Goal: Information Seeking & Learning: Learn about a topic

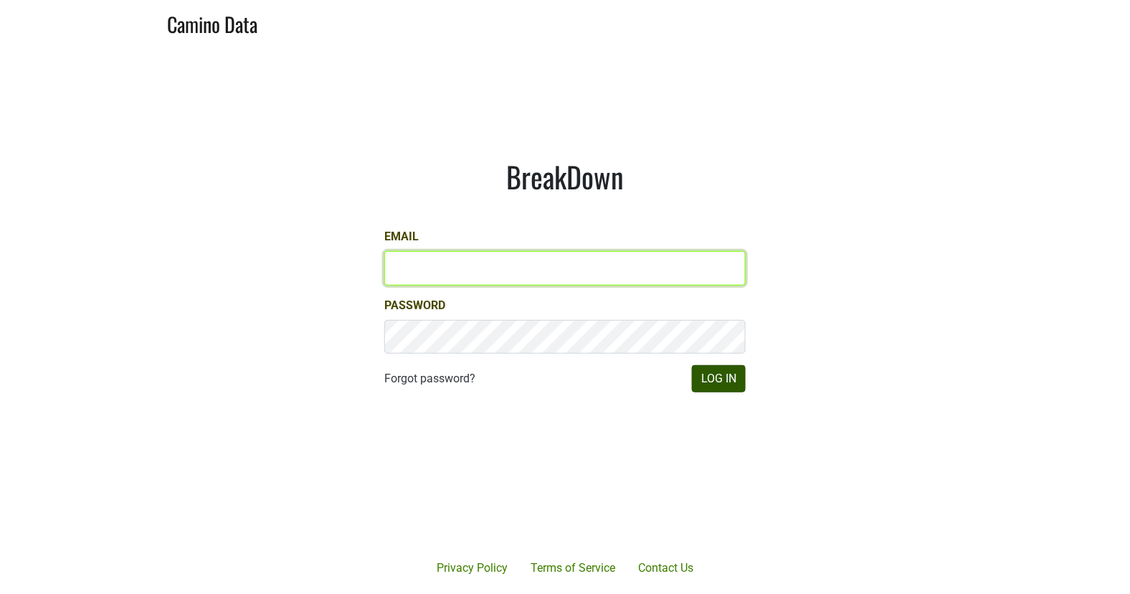
type input "[EMAIL_ADDRESS][DOMAIN_NAME]"
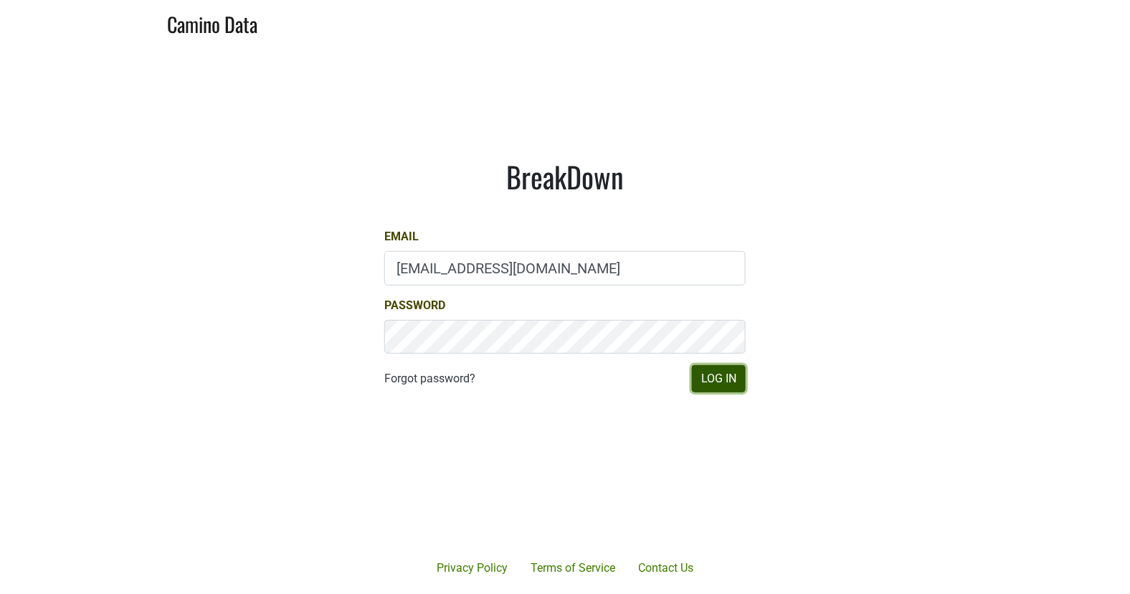
click at [729, 385] on button "Log In" at bounding box center [719, 378] width 54 height 27
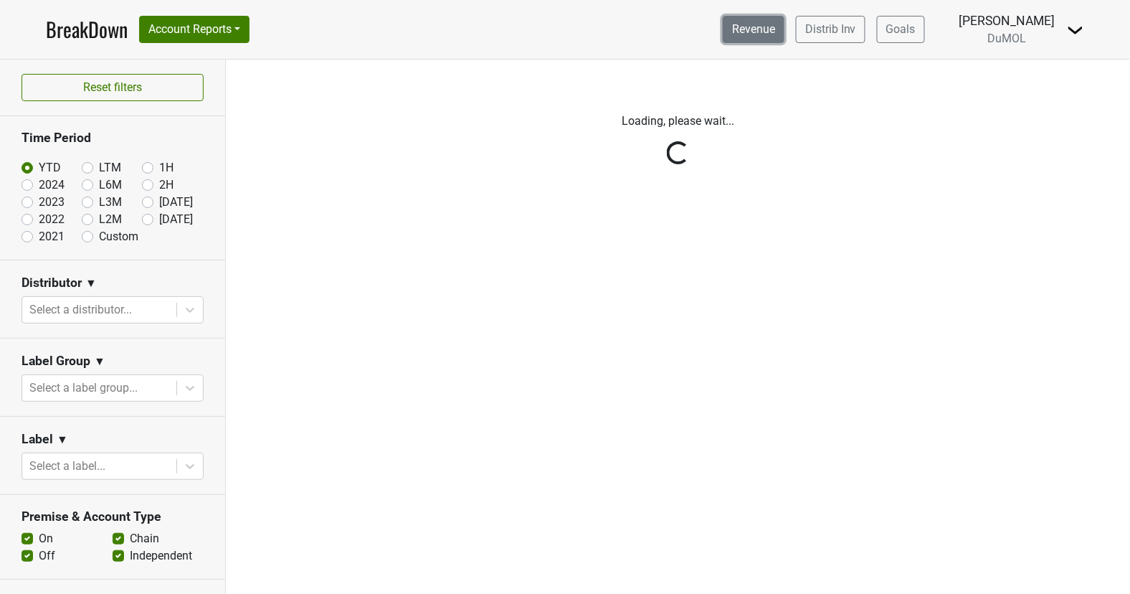
click at [744, 27] on link "Revenue" at bounding box center [754, 29] width 62 height 27
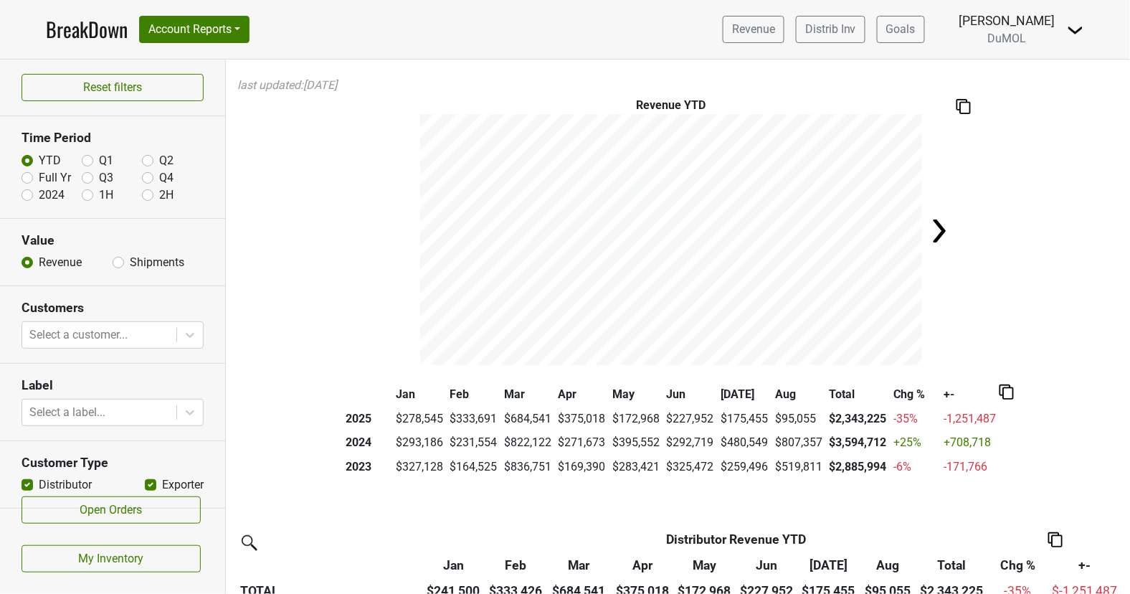
click at [39, 178] on label "Full Yr" at bounding box center [55, 177] width 32 height 17
click at [28, 178] on input "Full Yr" at bounding box center [27, 176] width 11 height 14
radio input "true"
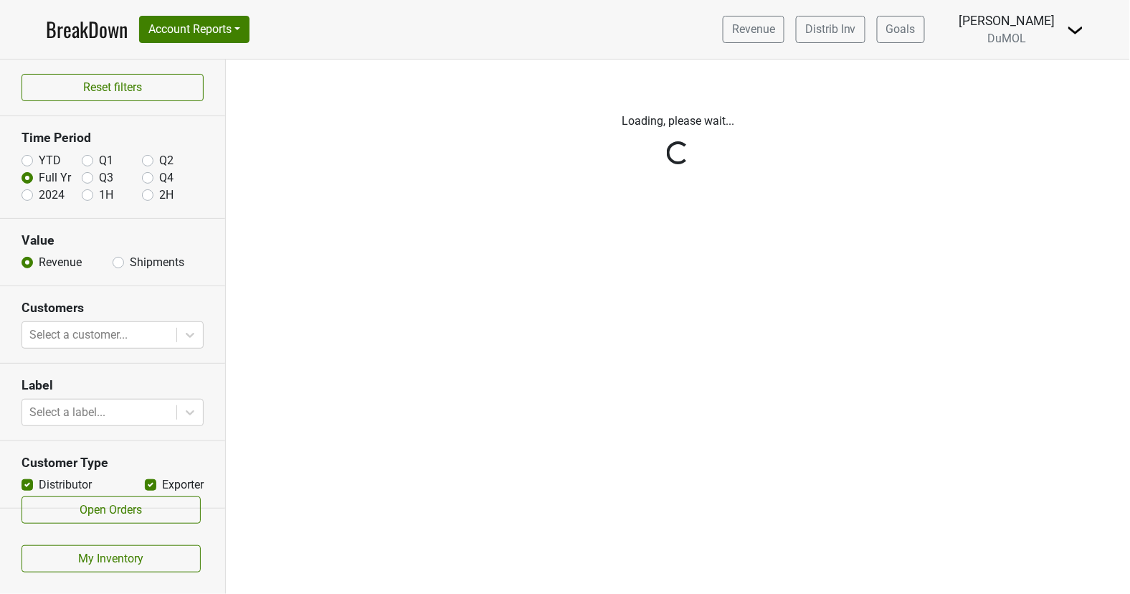
click at [142, 334] on div "Reset filters Time Period YTD Q1 Q2 Full Yr Q3 Q4 2024 1H 2H Value Revenue Ship…" at bounding box center [113, 327] width 226 height 534
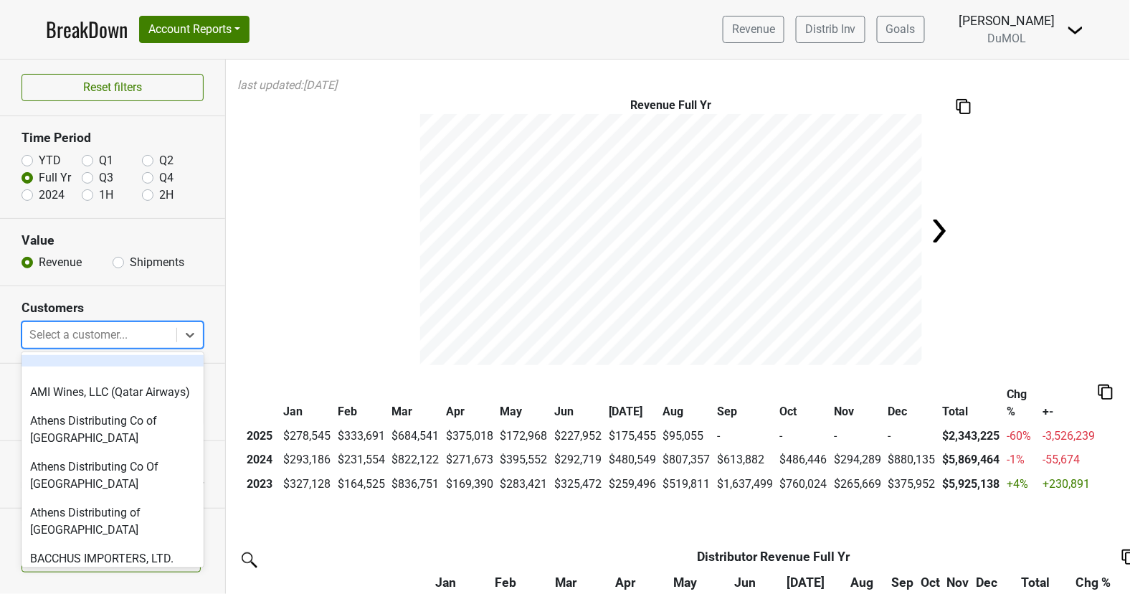
click at [142, 334] on div at bounding box center [99, 335] width 140 height 20
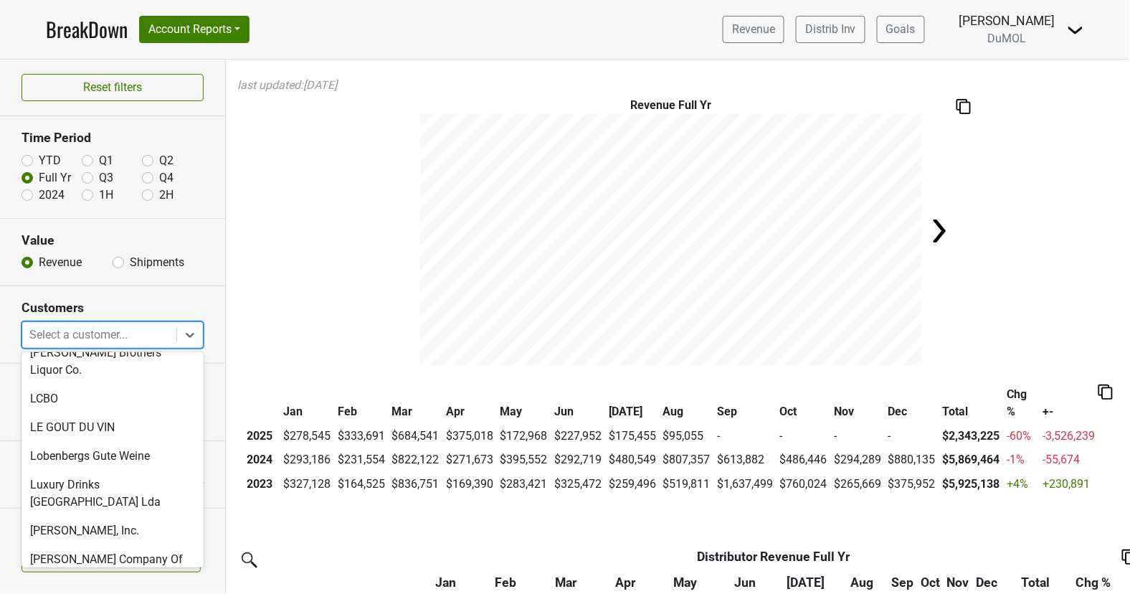
scroll to position [2419, 0]
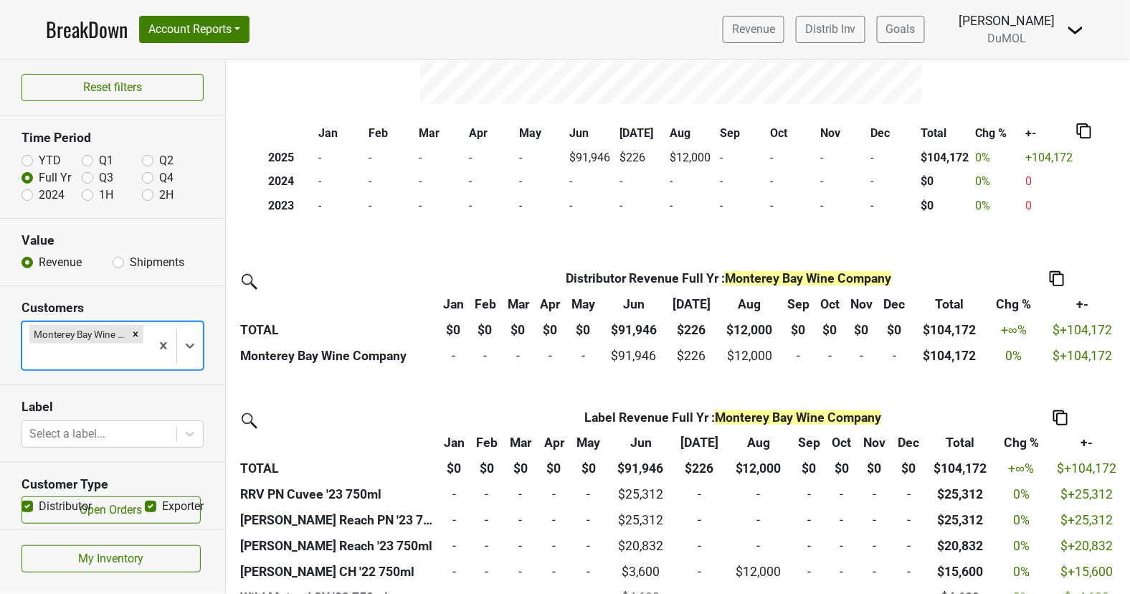
scroll to position [0, 0]
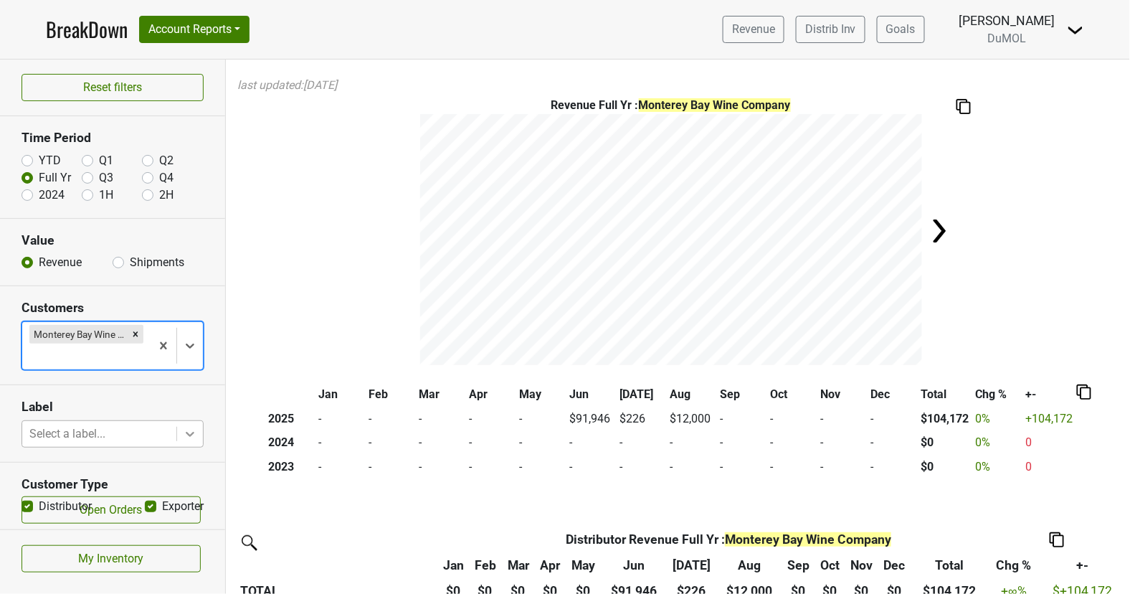
click at [197, 427] on div at bounding box center [190, 434] width 26 height 26
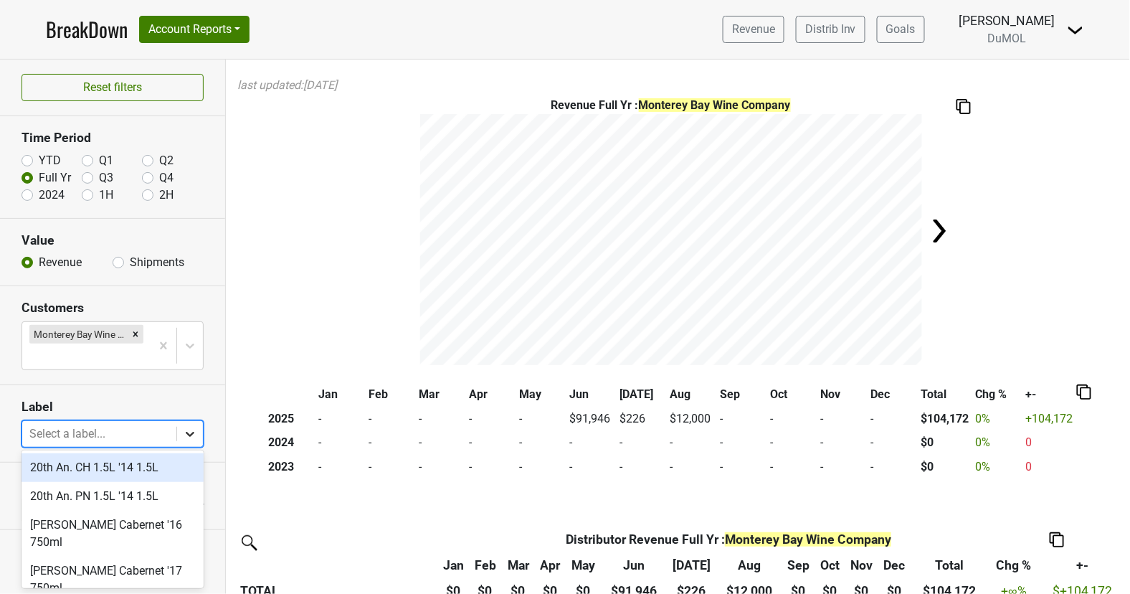
click at [197, 427] on icon at bounding box center [190, 434] width 14 height 14
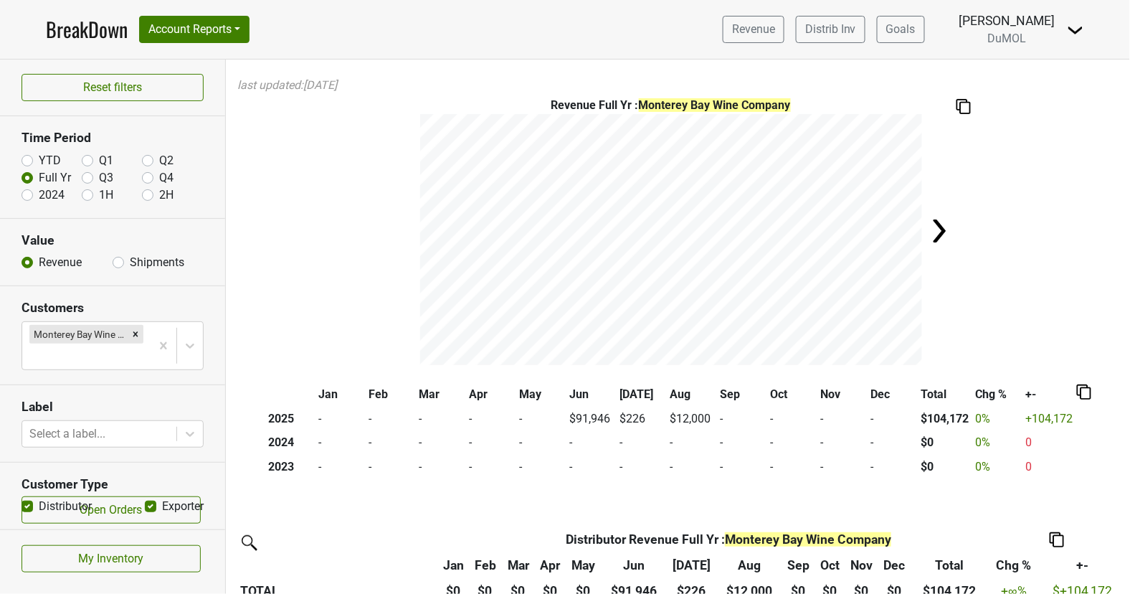
click at [392, 339] on div "Revenue Full Yr : Monterey Bay Wine Company" at bounding box center [678, 231] width 904 height 268
click at [98, 26] on link "BreakDown" at bounding box center [87, 29] width 82 height 30
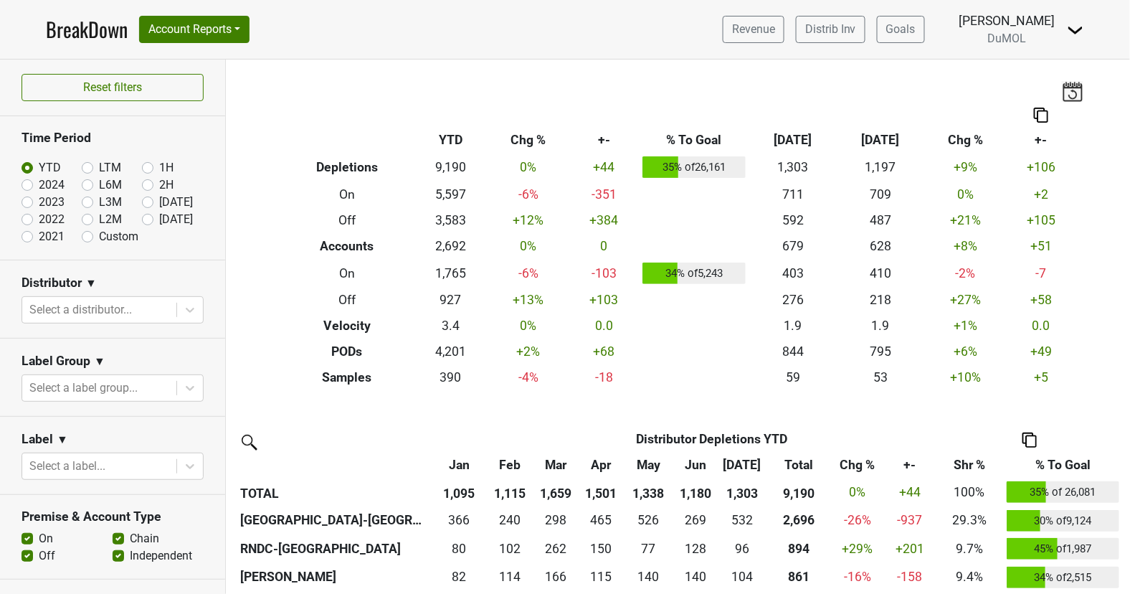
click at [99, 164] on label "LTM" at bounding box center [110, 167] width 22 height 17
click at [89, 164] on input "LTM" at bounding box center [110, 166] width 57 height 14
radio input "true"
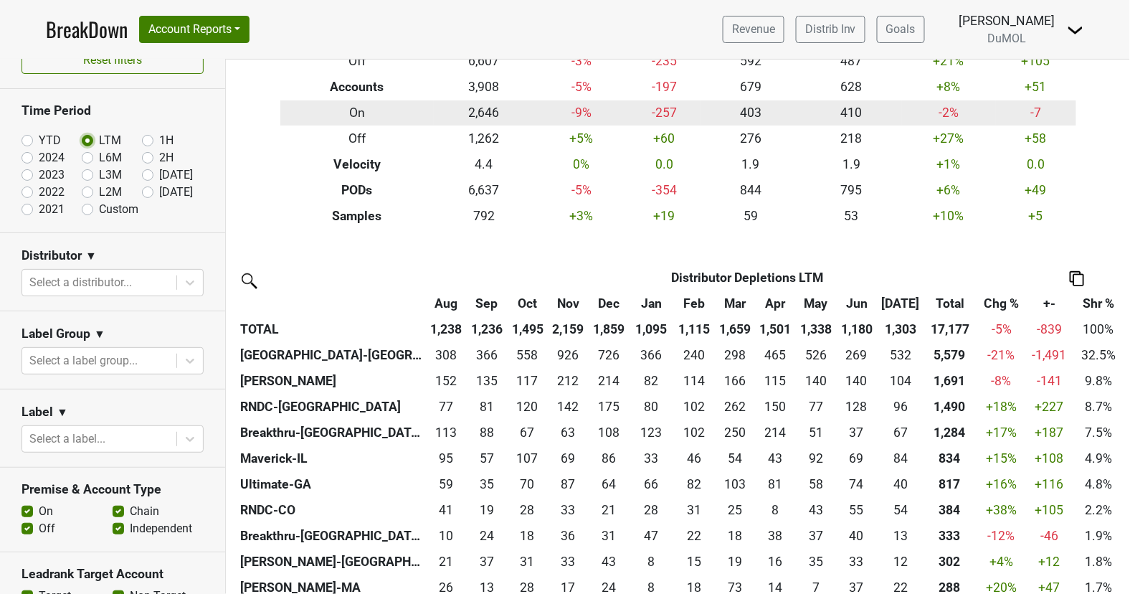
scroll to position [152, 0]
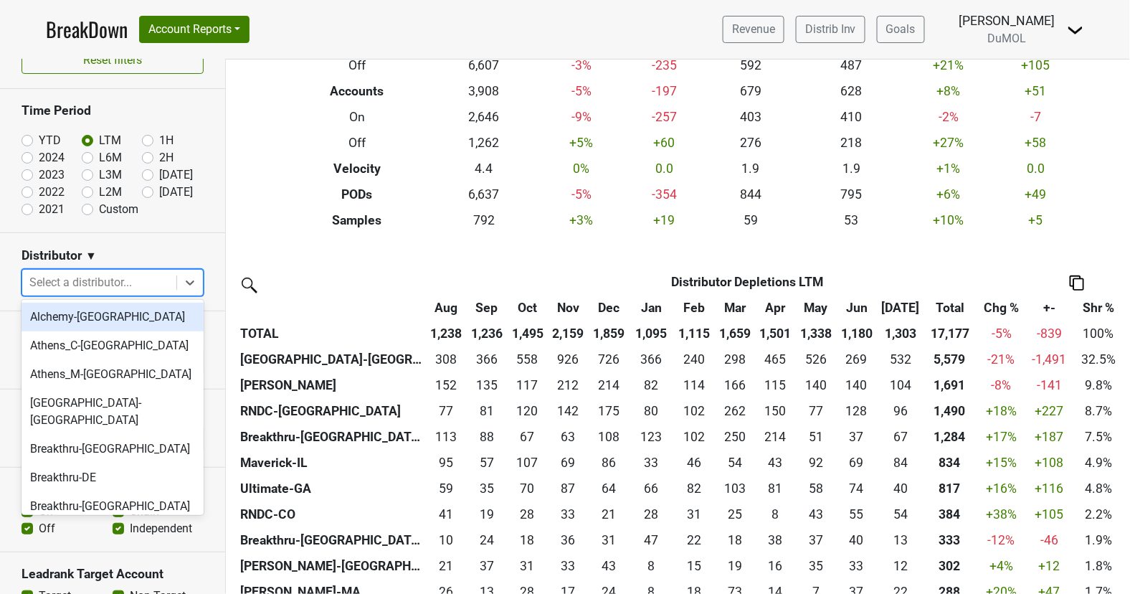
click at [143, 282] on div at bounding box center [99, 283] width 140 height 20
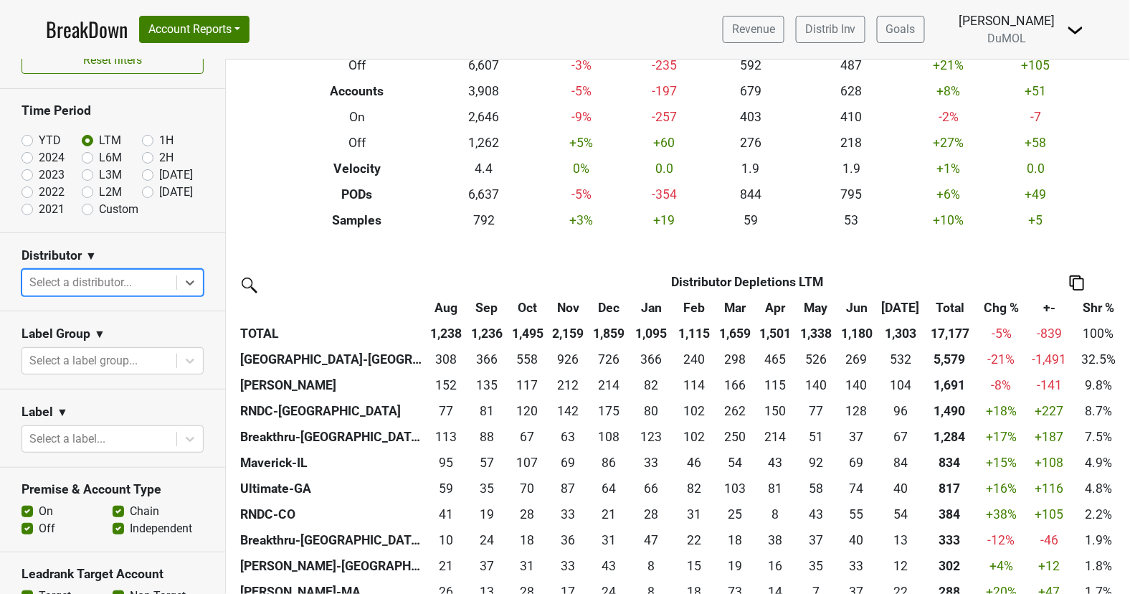
click at [144, 282] on div at bounding box center [99, 283] width 140 height 20
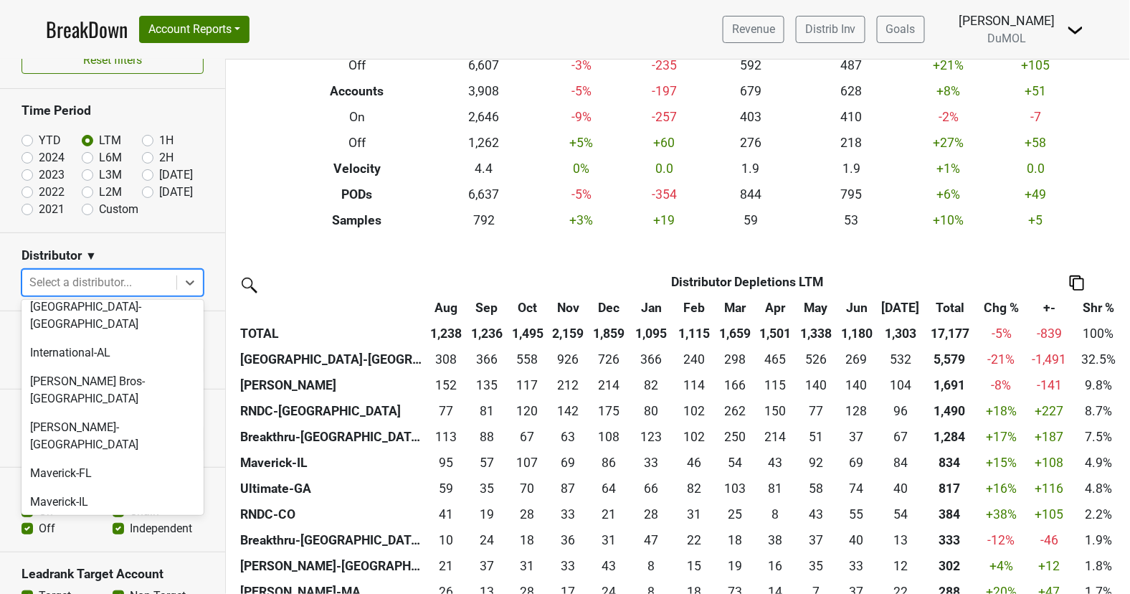
scroll to position [686, 0]
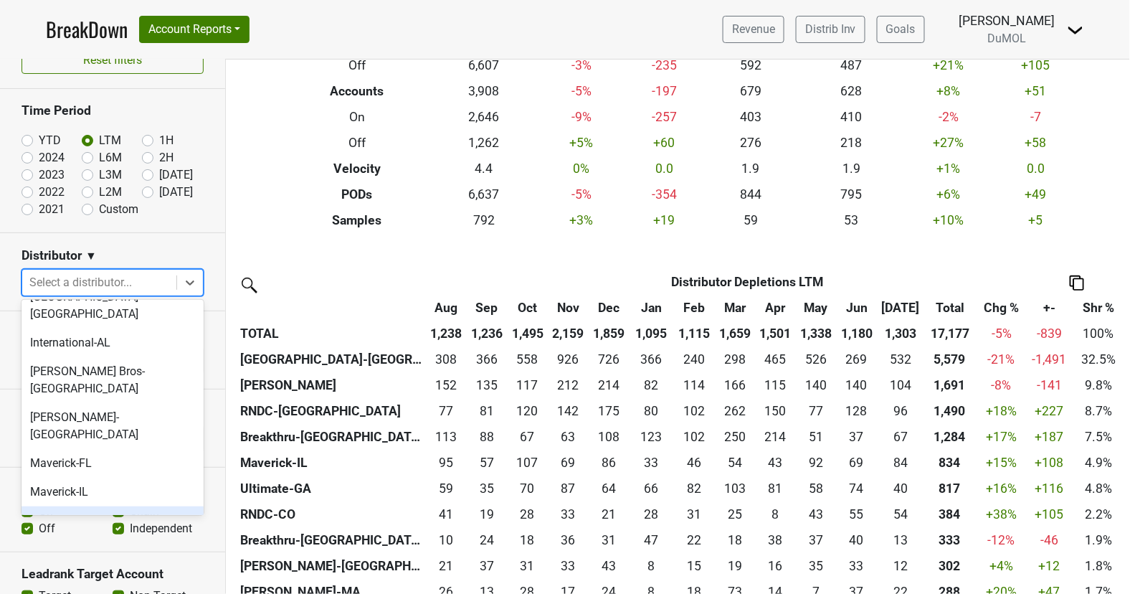
click at [110, 506] on div "[GEOGRAPHIC_DATA]-[GEOGRAPHIC_DATA]" at bounding box center [113, 529] width 182 height 46
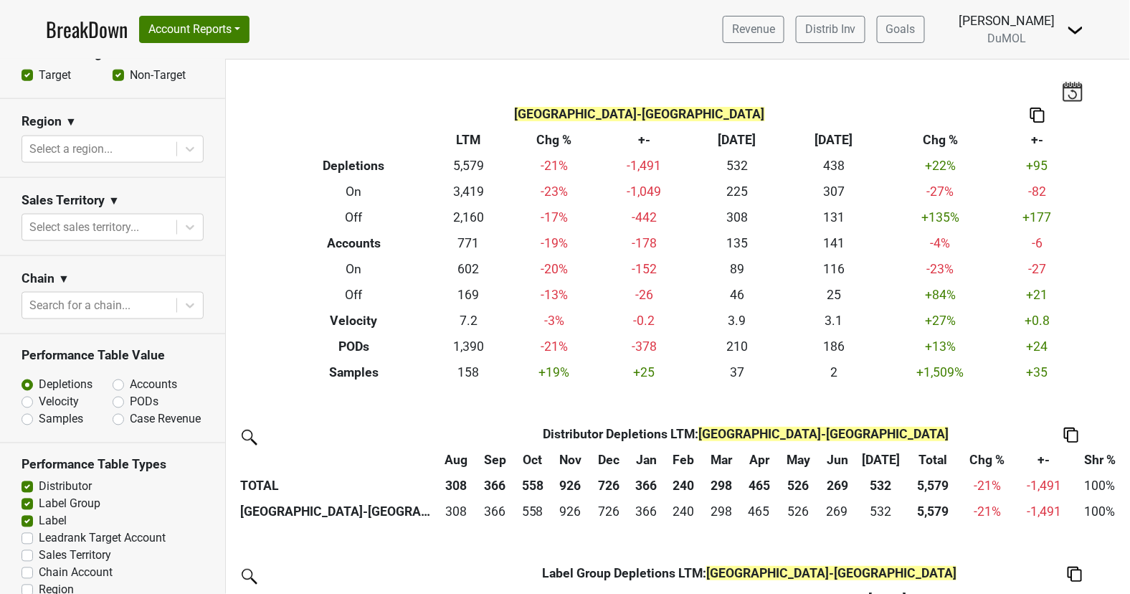
scroll to position [570, 0]
click at [122, 217] on div at bounding box center [99, 227] width 140 height 20
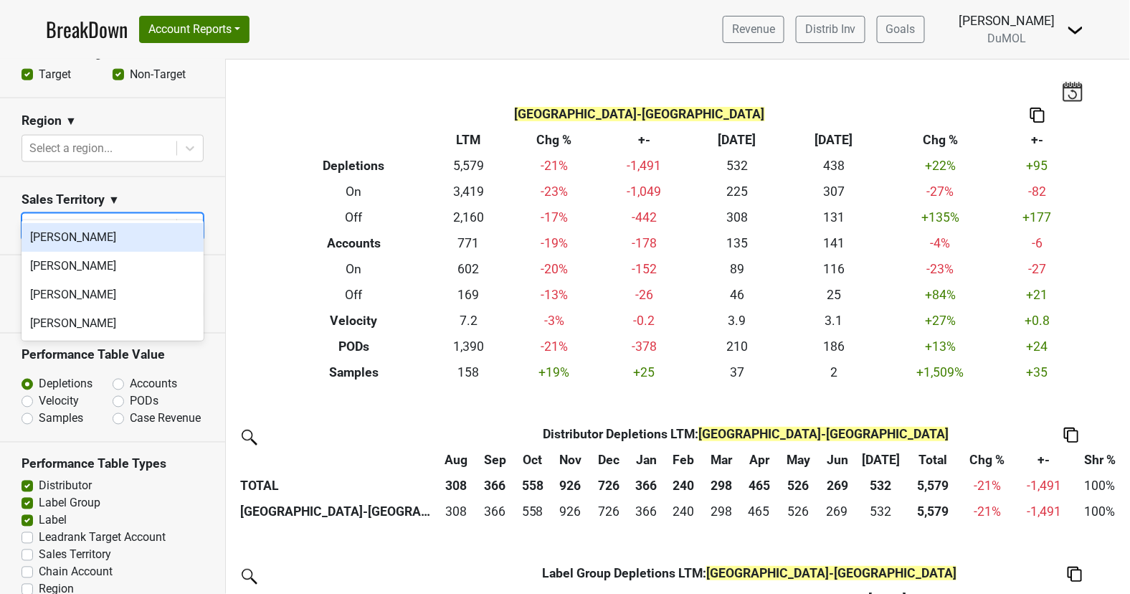
click at [119, 217] on div at bounding box center [99, 227] width 140 height 20
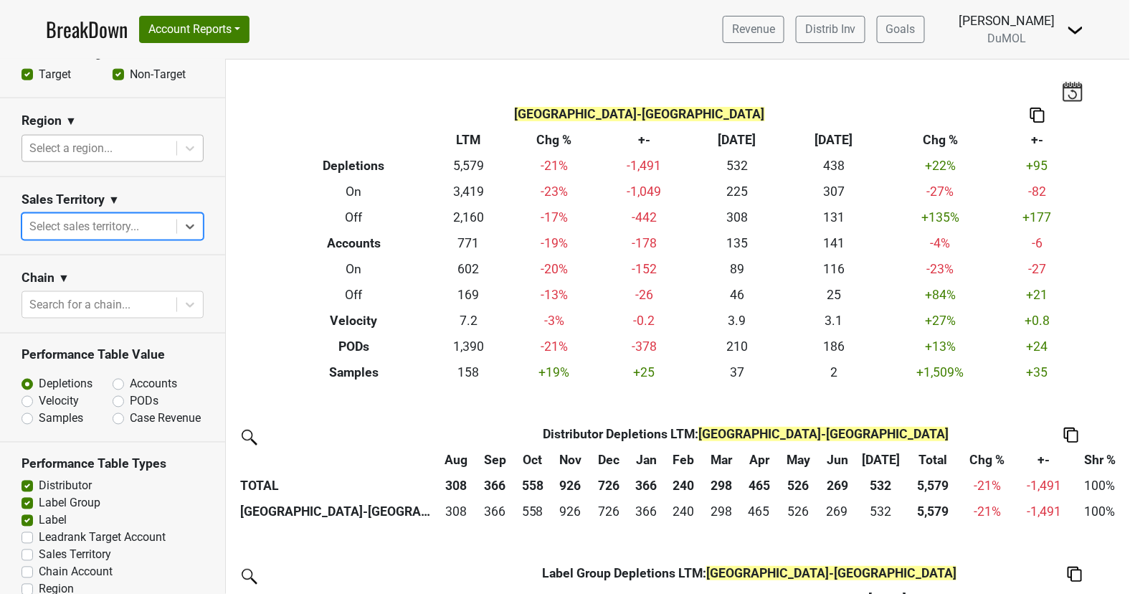
click at [151, 138] on div at bounding box center [99, 148] width 140 height 20
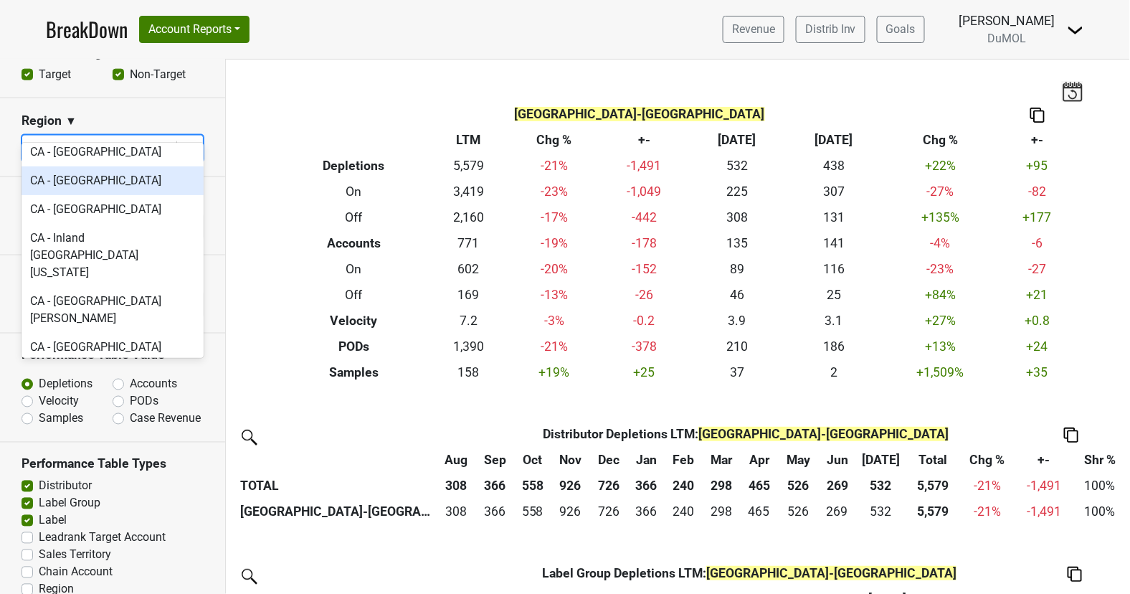
scroll to position [299, 0]
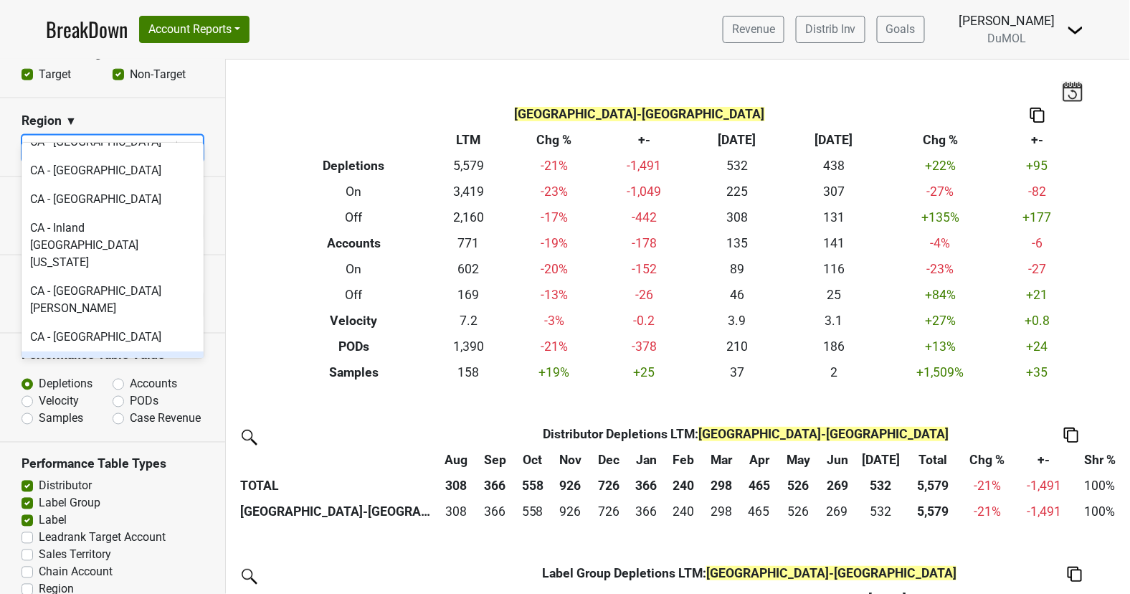
click at [90, 351] on div "CA - Napa & Sonoma" at bounding box center [113, 365] width 182 height 29
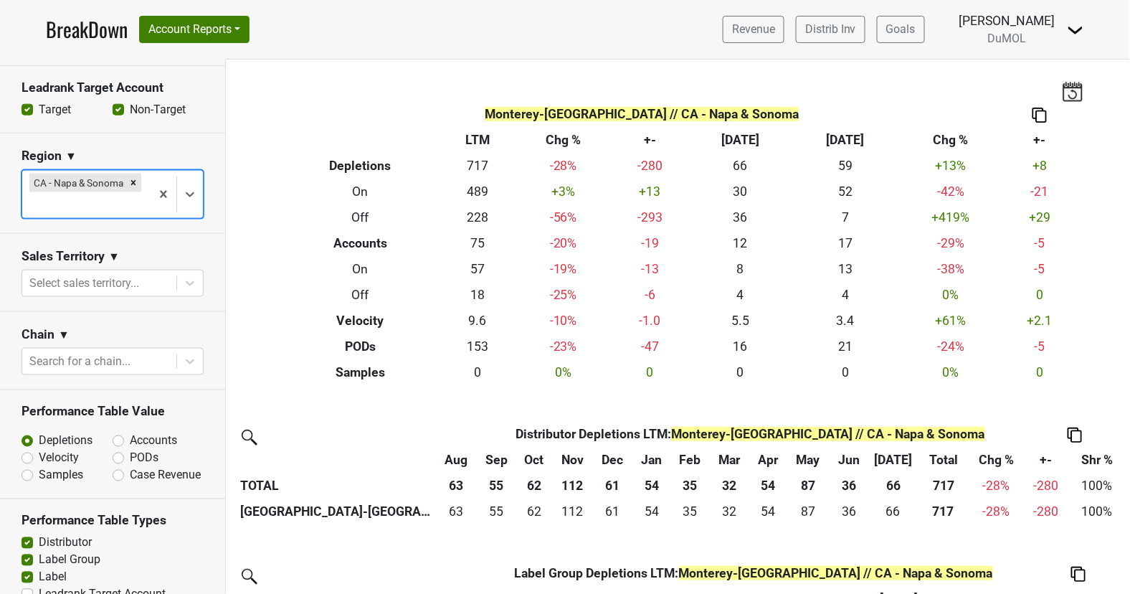
scroll to position [538, 0]
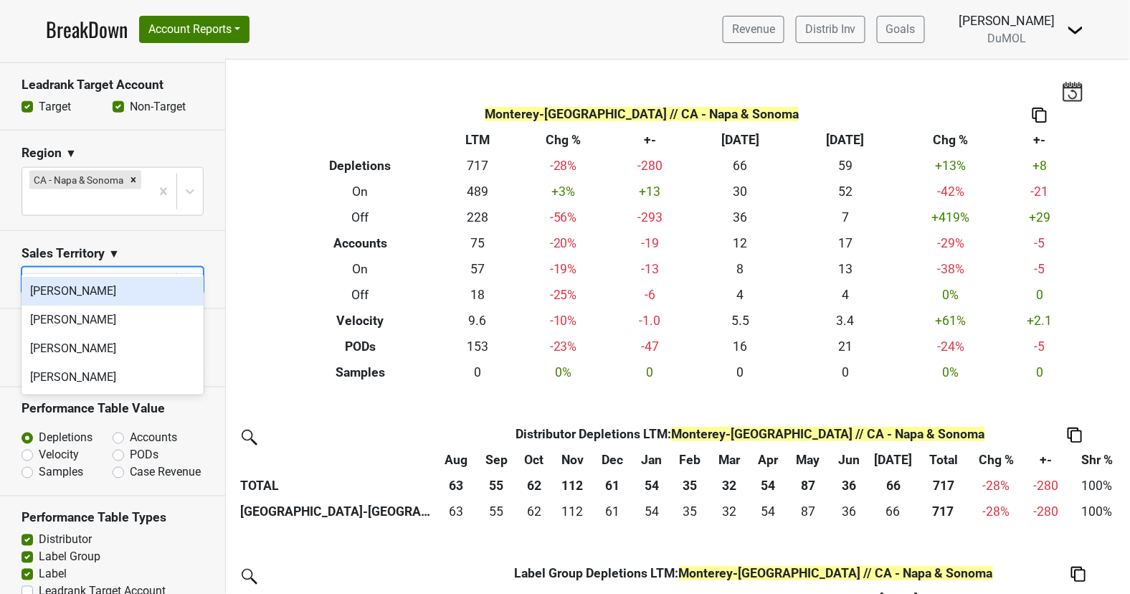
click at [136, 270] on div at bounding box center [99, 280] width 140 height 20
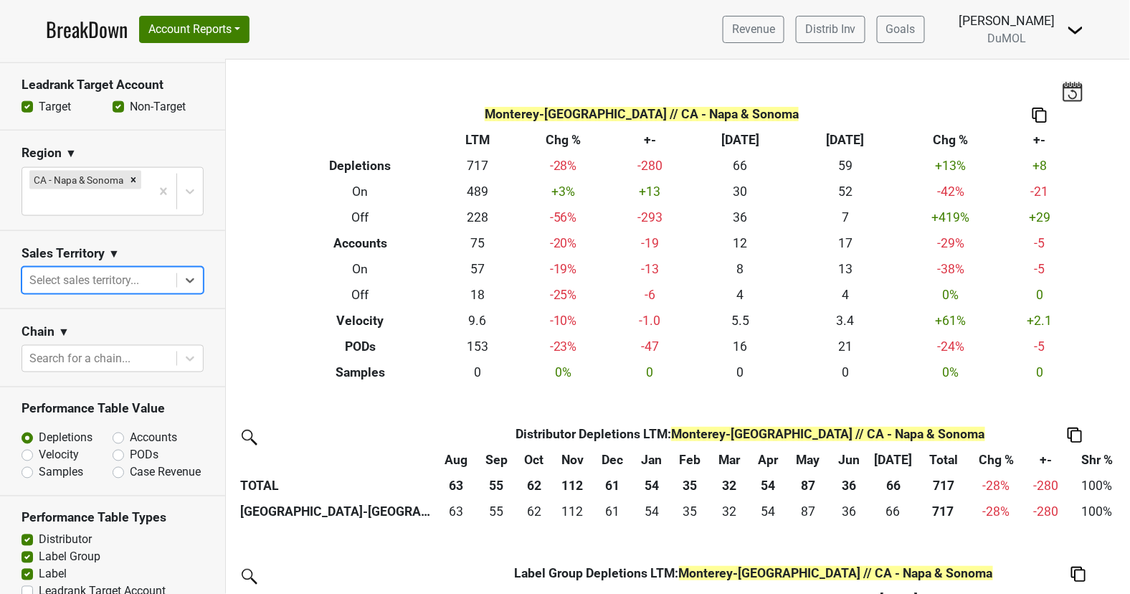
click at [136, 270] on div at bounding box center [99, 280] width 140 height 20
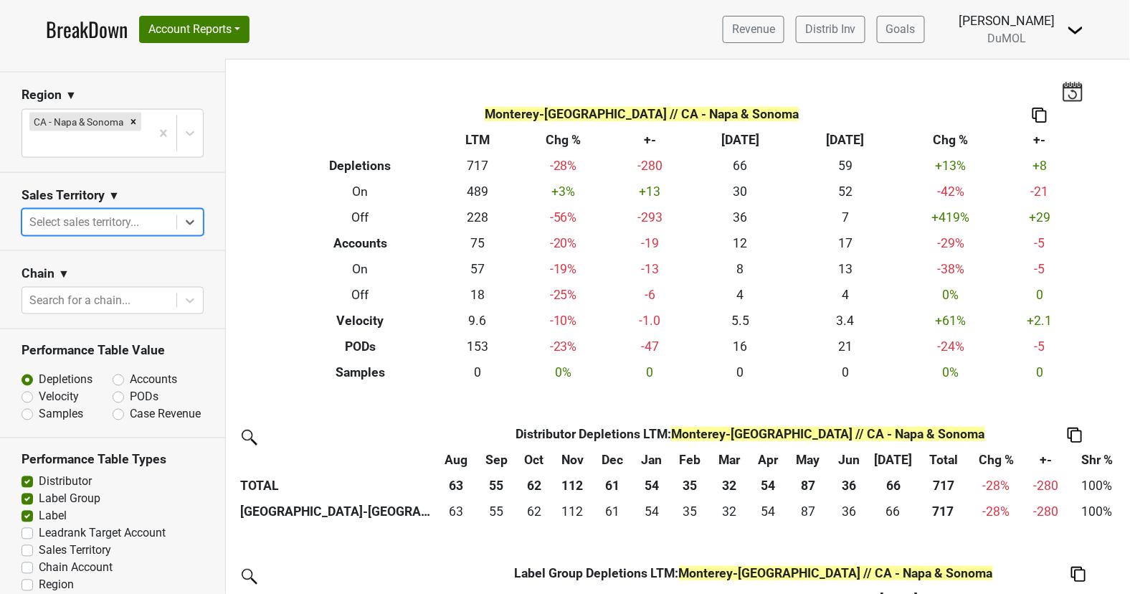
scroll to position [636, 0]
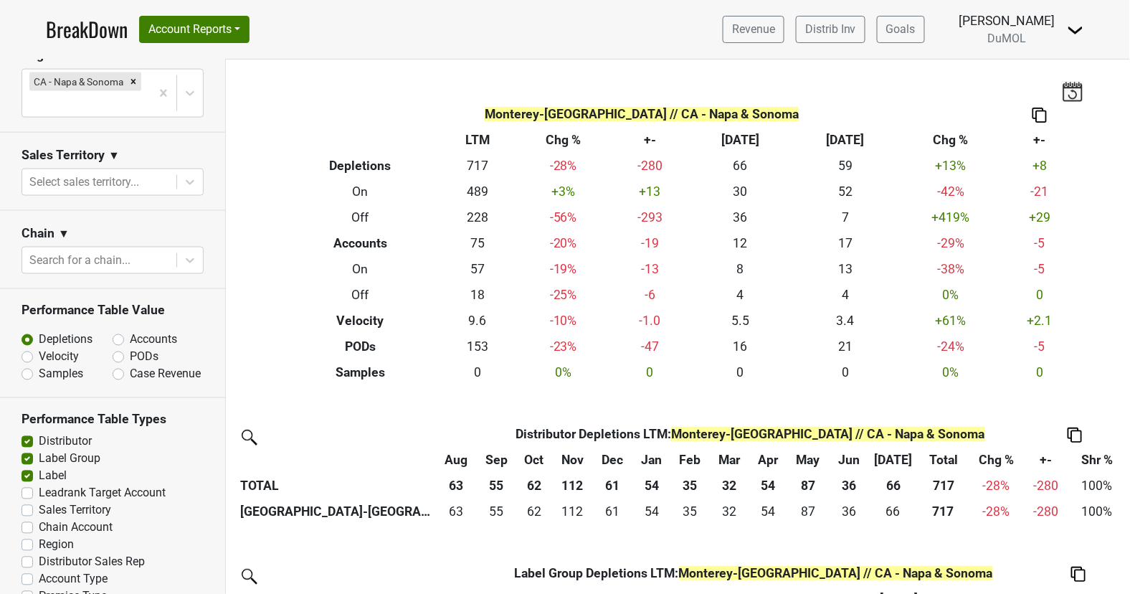
click at [130, 366] on label "Case Revenue" at bounding box center [165, 374] width 71 height 17
click at [120, 366] on input "Case Revenue" at bounding box center [156, 373] width 87 height 14
radio input "true"
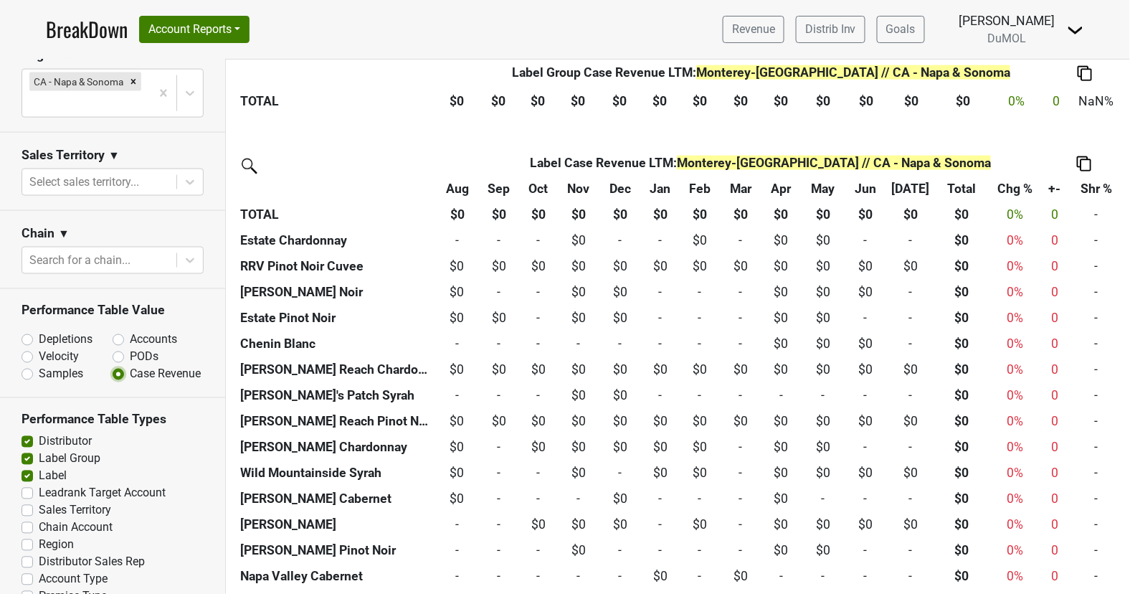
scroll to position [574, 0]
click at [39, 331] on label "Depletions" at bounding box center [66, 339] width 54 height 17
click at [24, 331] on input "Depletions" at bounding box center [65, 338] width 87 height 14
radio input "true"
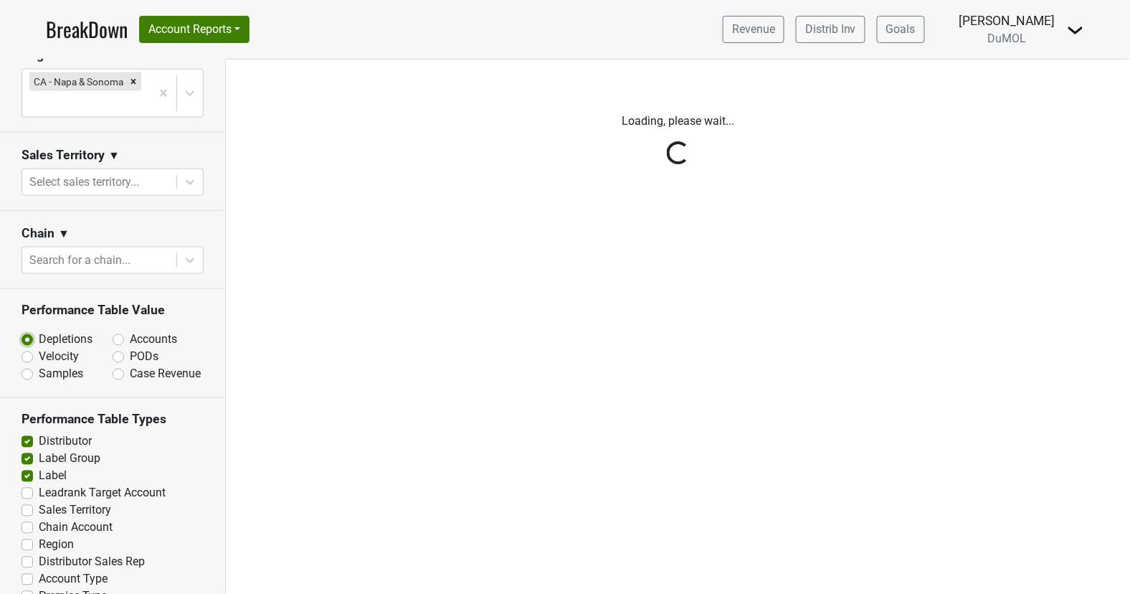
scroll to position [0, 0]
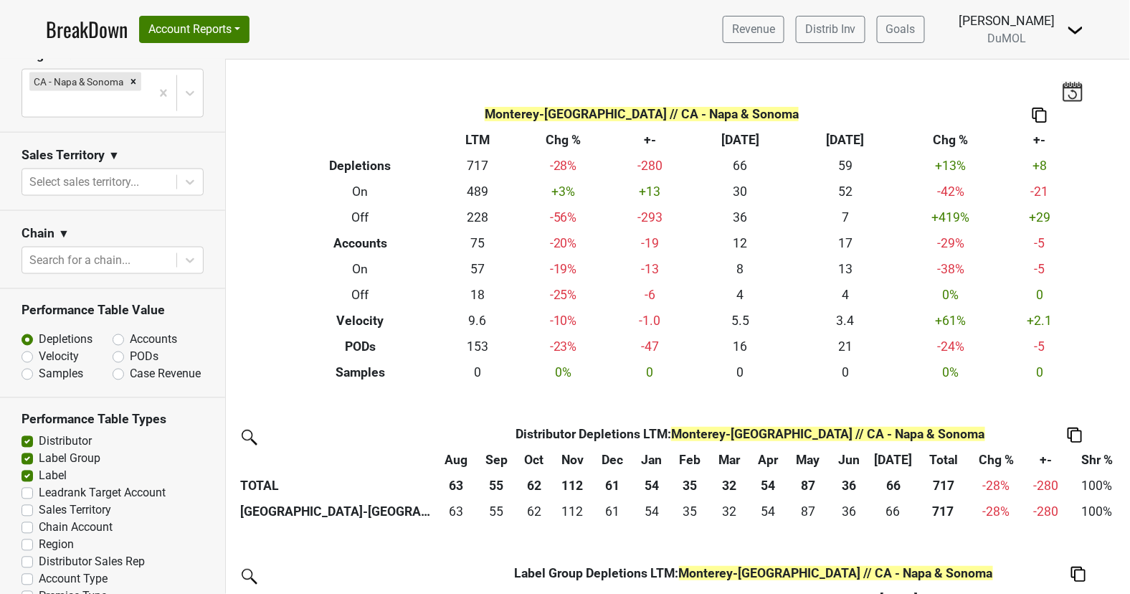
click at [39, 536] on label "Region" at bounding box center [56, 544] width 35 height 17
click at [27, 536] on input "Region" at bounding box center [27, 543] width 11 height 14
checkbox input "true"
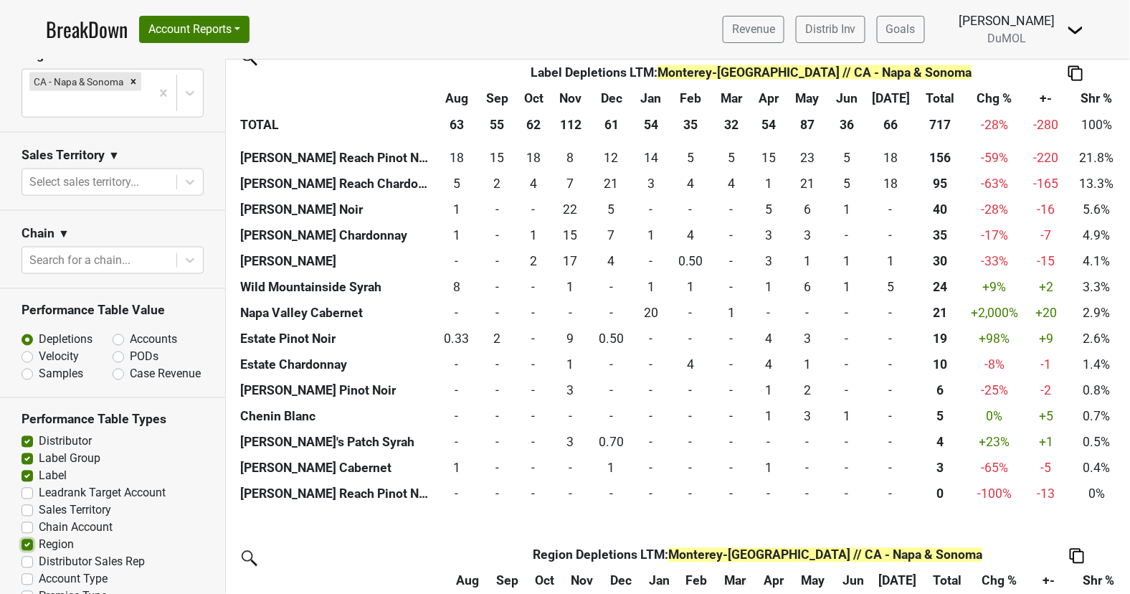
scroll to position [746, 0]
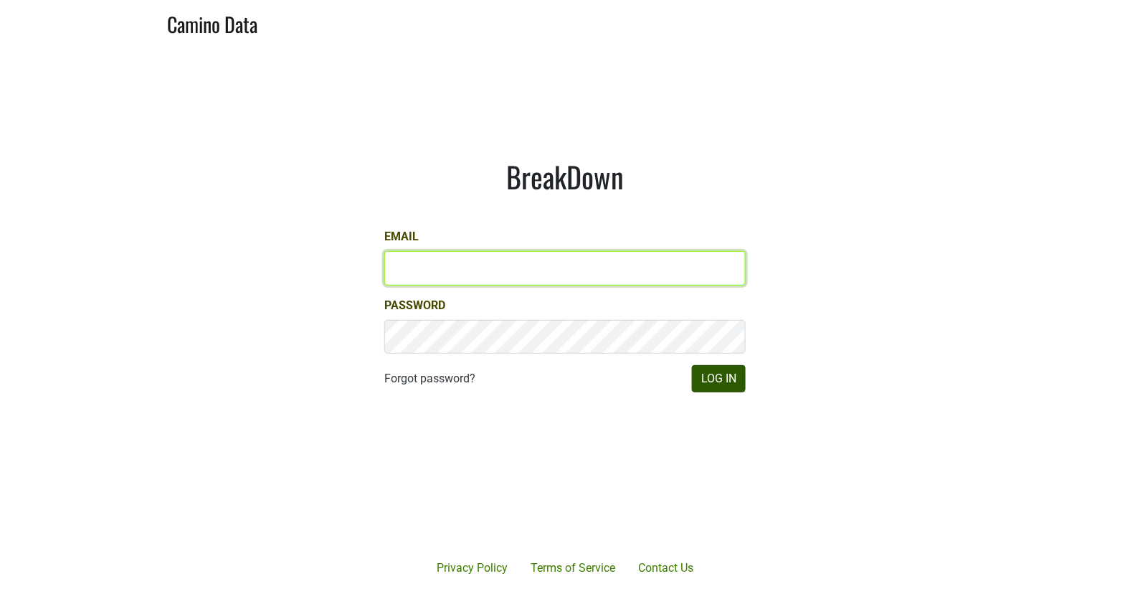
type input "[EMAIL_ADDRESS][DOMAIN_NAME]"
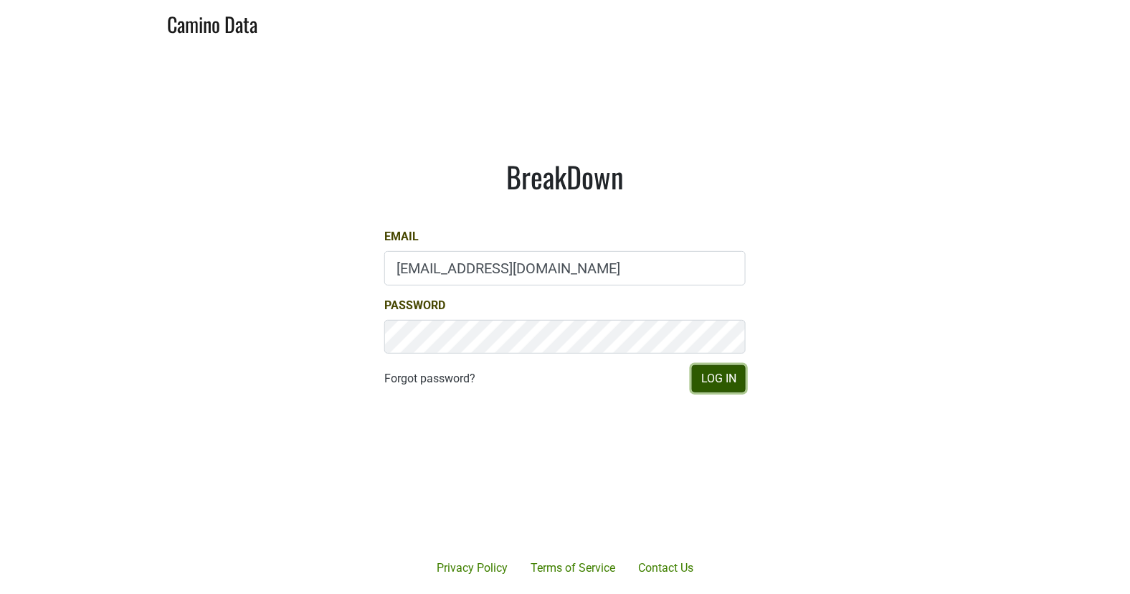
click at [729, 378] on button "Log In" at bounding box center [719, 378] width 54 height 27
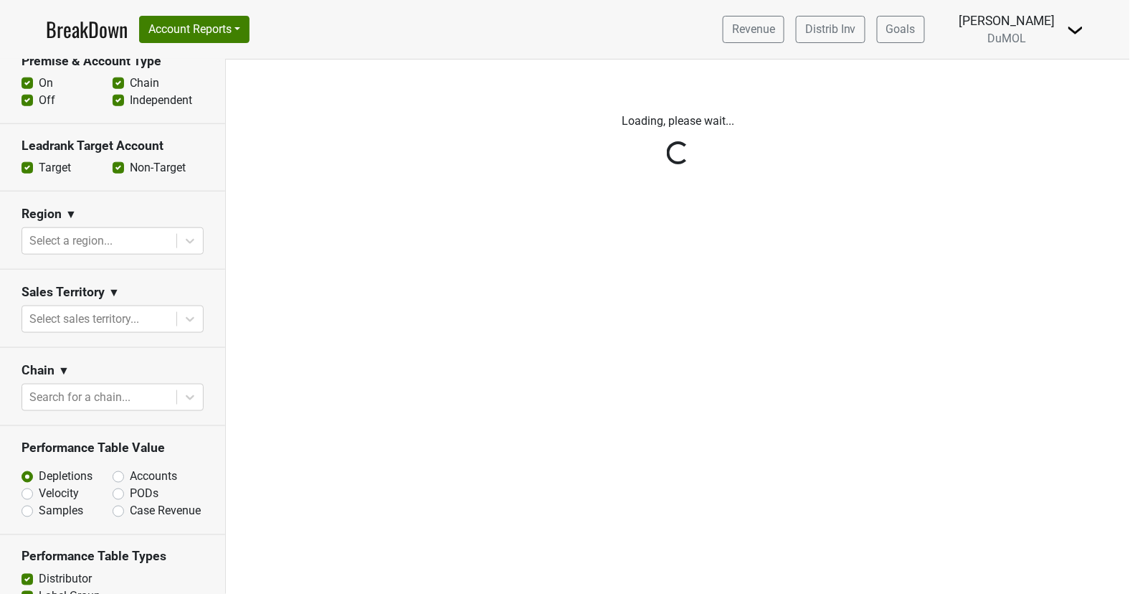
scroll to position [450, 0]
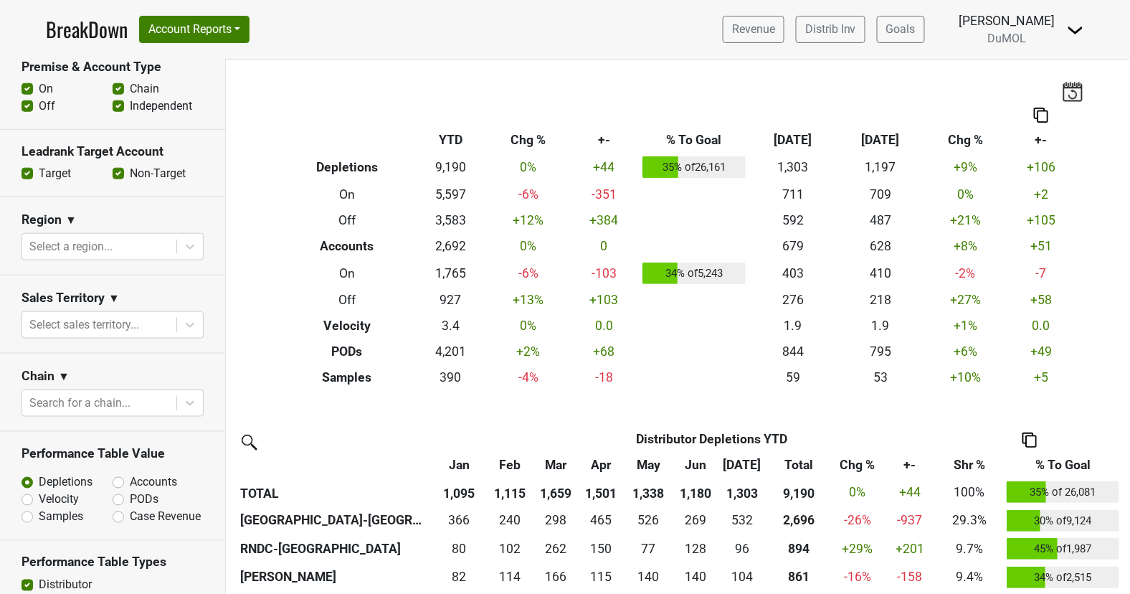
click at [184, 322] on icon at bounding box center [190, 325] width 14 height 14
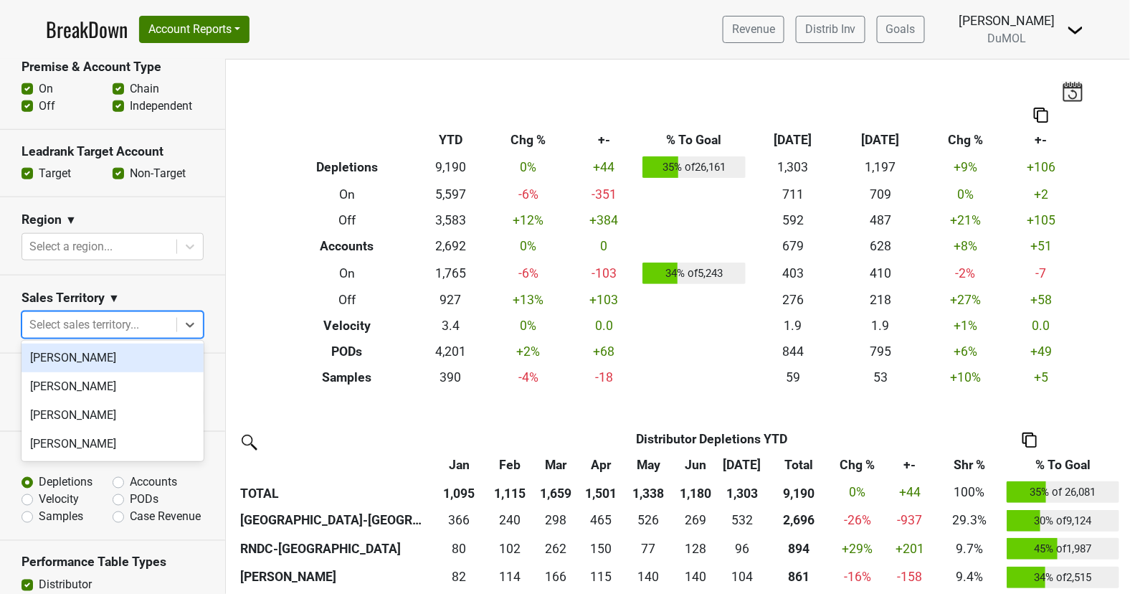
click at [174, 294] on div "Sales Territory ▼" at bounding box center [113, 301] width 182 height 22
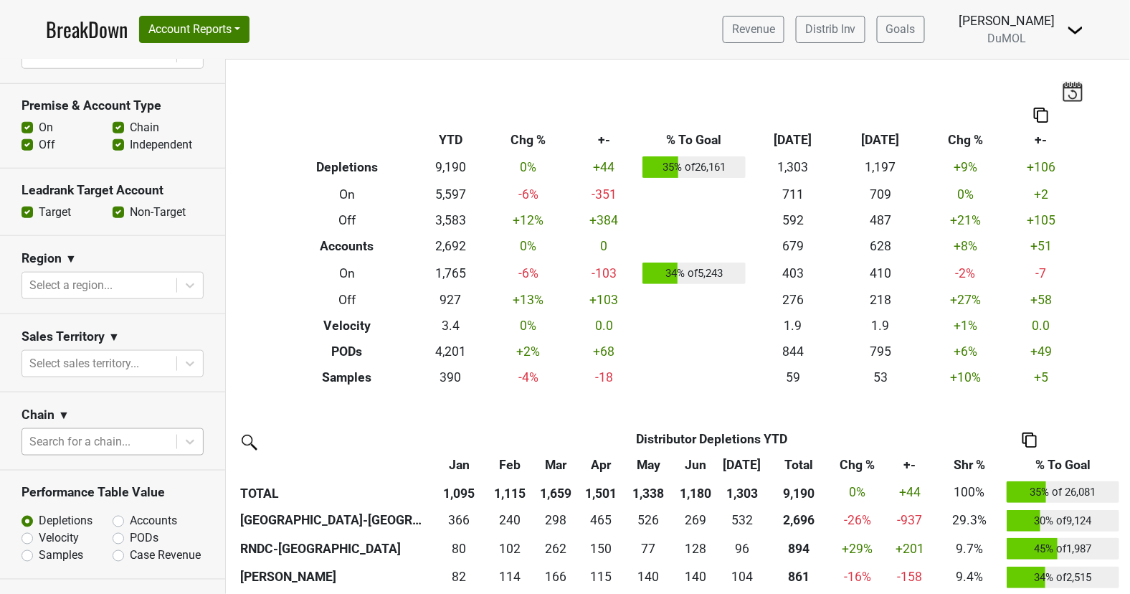
scroll to position [343, 0]
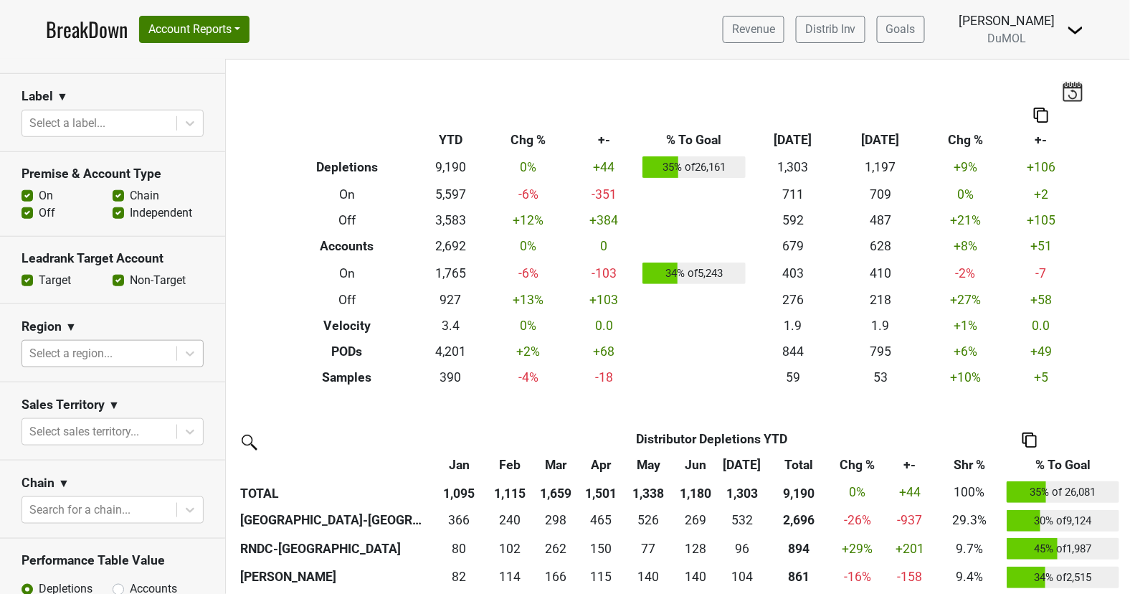
click at [153, 362] on div "Select a region..." at bounding box center [99, 354] width 154 height 26
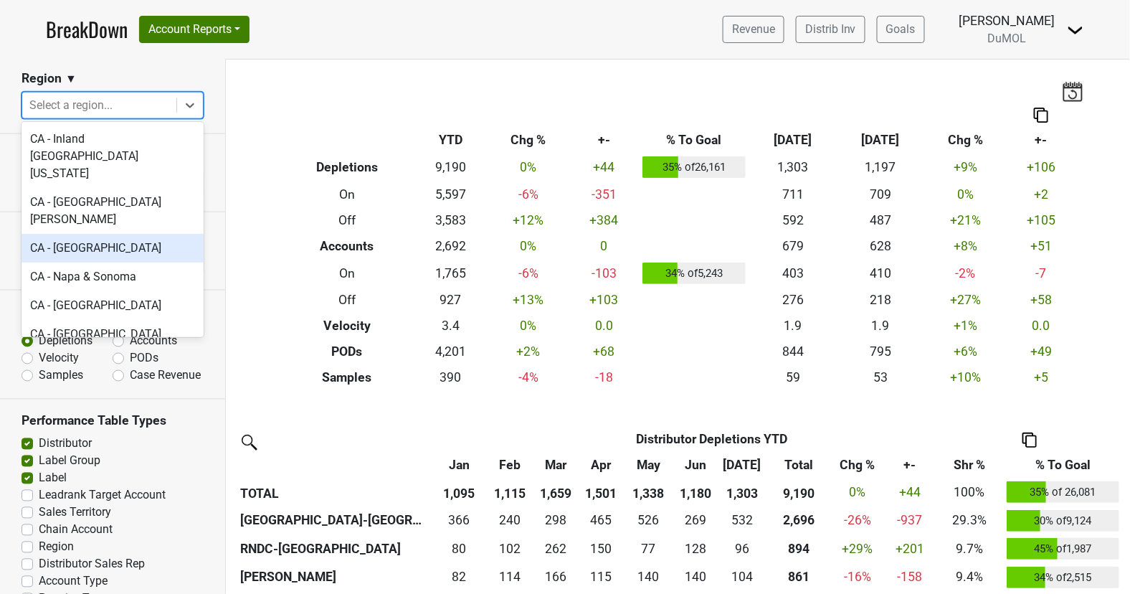
scroll to position [371, 0]
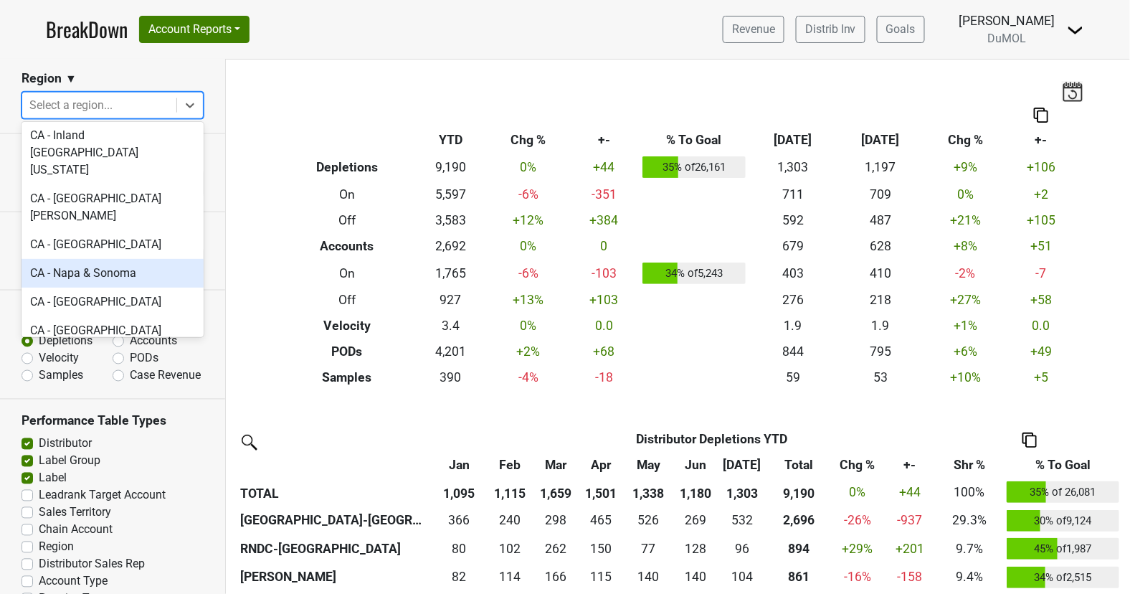
click at [143, 259] on div "CA - Napa & Sonoma" at bounding box center [113, 273] width 182 height 29
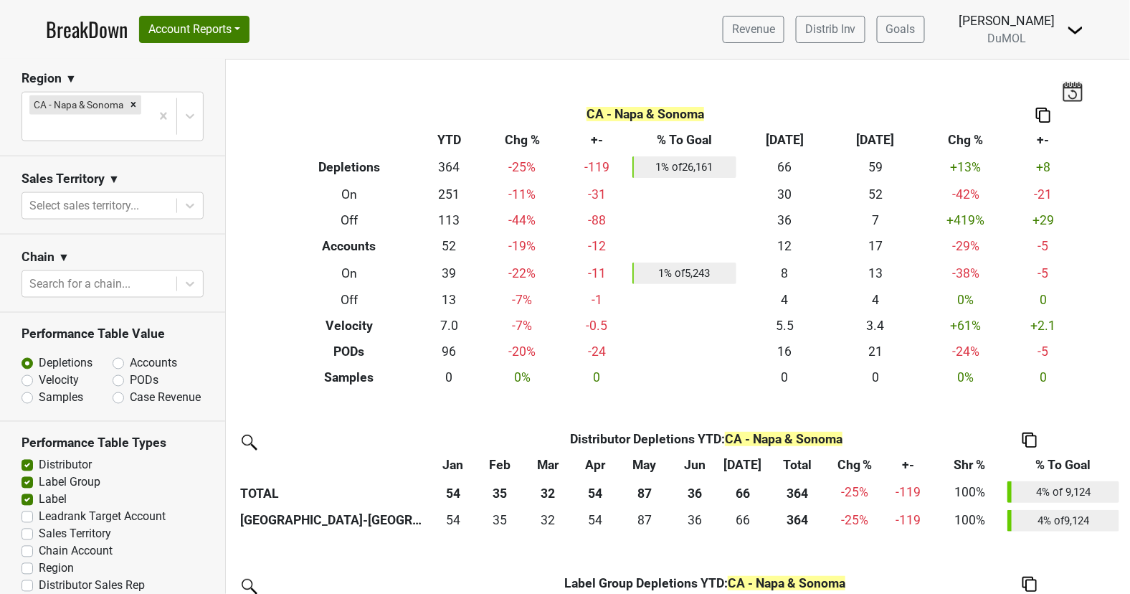
click at [1070, 92] on img at bounding box center [1073, 91] width 22 height 20
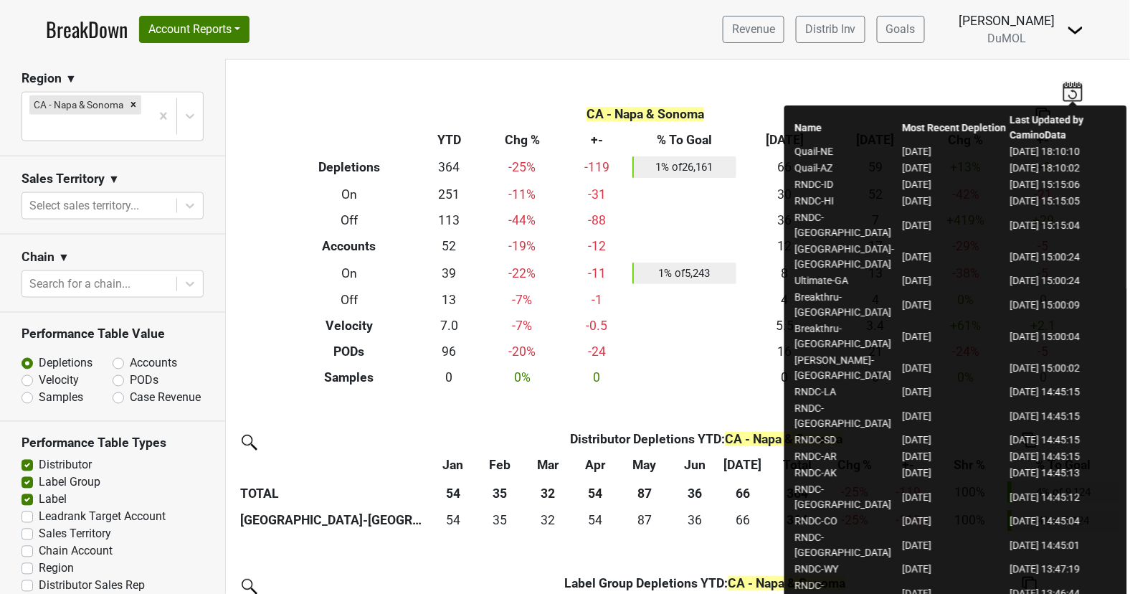
click at [1070, 91] on img at bounding box center [1073, 91] width 22 height 20
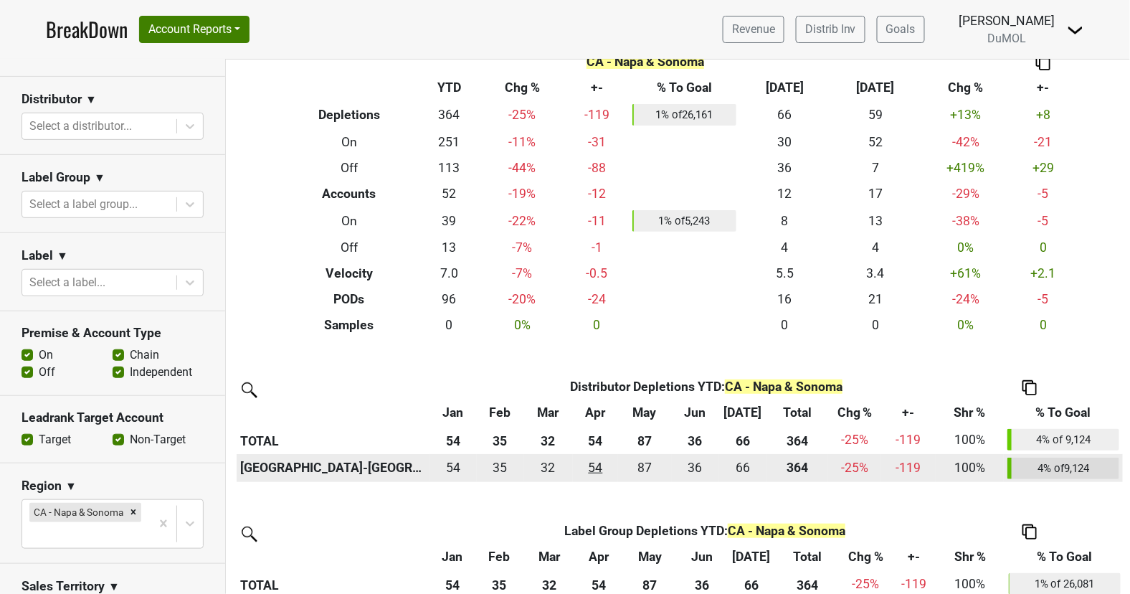
scroll to position [0, 0]
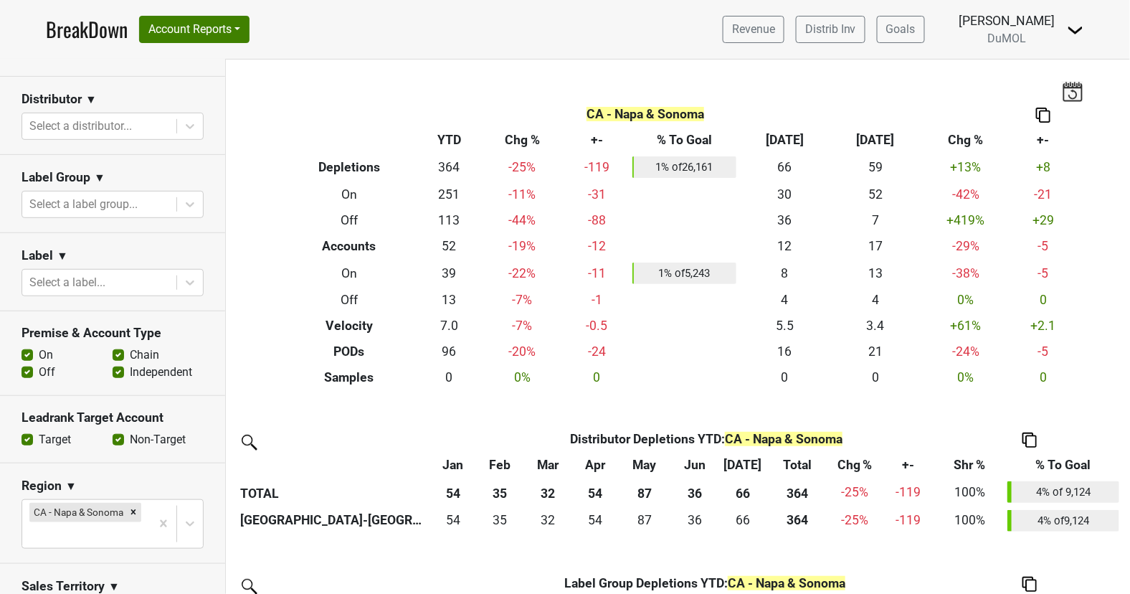
click at [731, 493] on th "66" at bounding box center [743, 492] width 48 height 29
